Goal: Navigation & Orientation: Find specific page/section

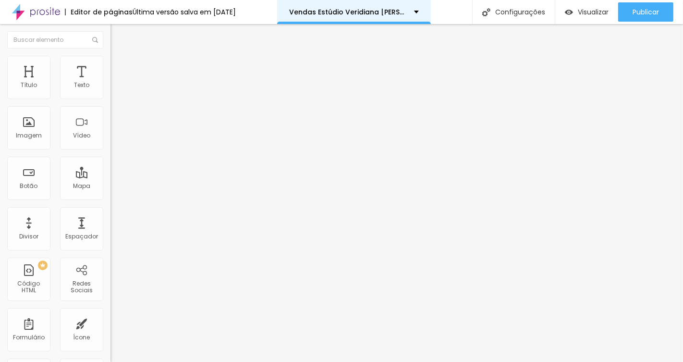
click at [402, 9] on p "Vendas Estúdio Veridiana [PERSON_NAME]" at bounding box center [348, 12] width 118 height 7
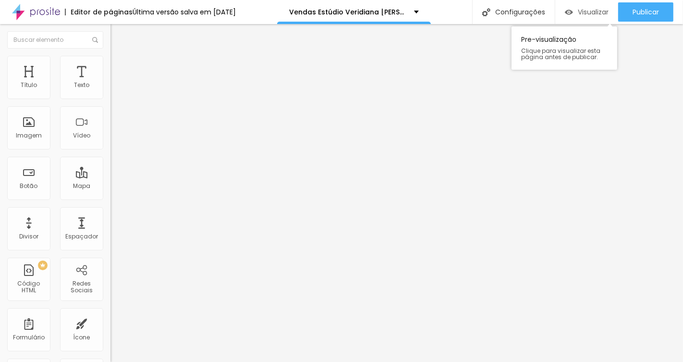
click at [595, 11] on span "Visualizar" at bounding box center [593, 12] width 31 height 8
